Goal: Register for event/course

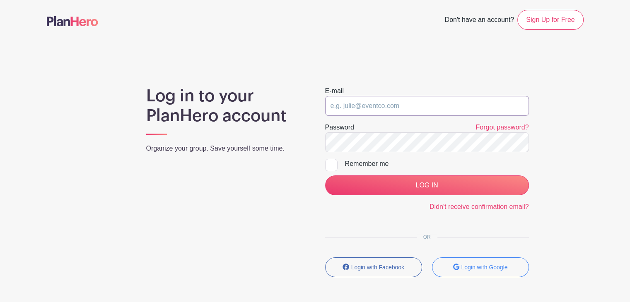
type input "[EMAIL_ADDRESS][DOMAIN_NAME]"
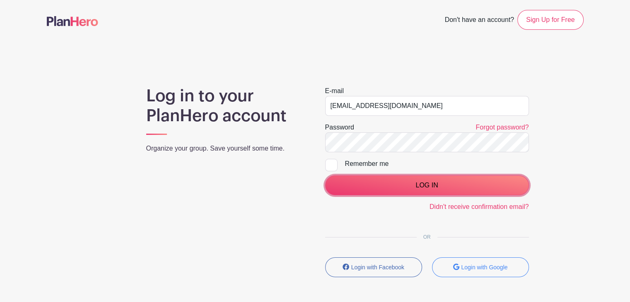
click at [397, 191] on input "LOG IN" at bounding box center [427, 186] width 204 height 20
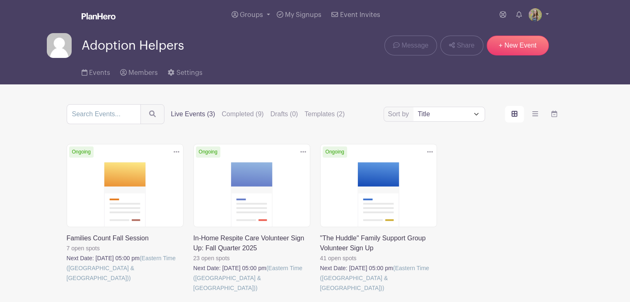
click at [193, 293] on link at bounding box center [193, 293] width 0 height 0
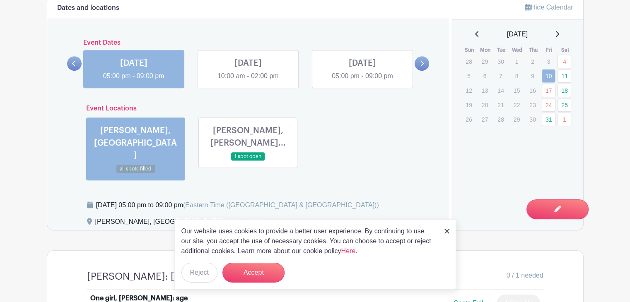
scroll to position [518, 0]
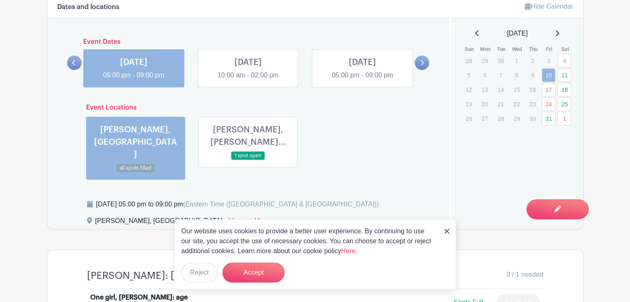
click at [248, 160] on link at bounding box center [248, 160] width 0 height 0
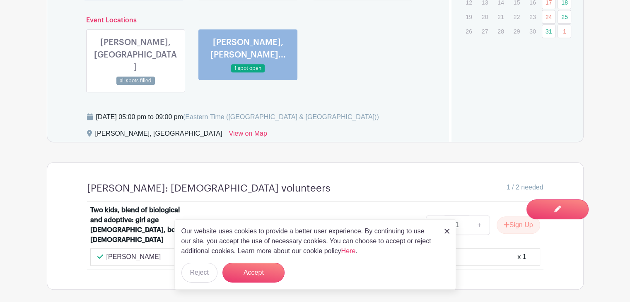
scroll to position [605, 0]
click at [445, 231] on img at bounding box center [446, 231] width 5 height 5
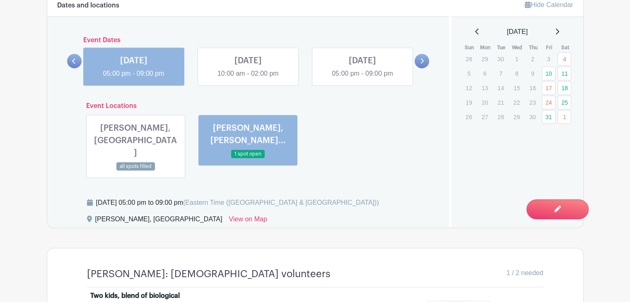
scroll to position [519, 0]
click at [248, 79] on link at bounding box center [248, 79] width 0 height 0
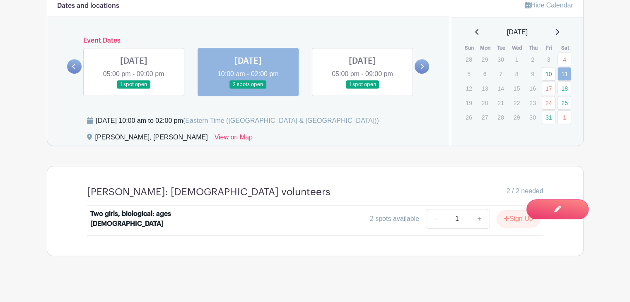
click at [362, 89] on link at bounding box center [362, 89] width 0 height 0
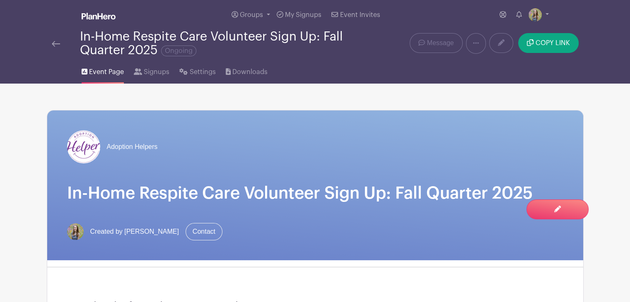
click at [56, 46] on img at bounding box center [56, 44] width 8 height 6
